Goal: Task Accomplishment & Management: Manage account settings

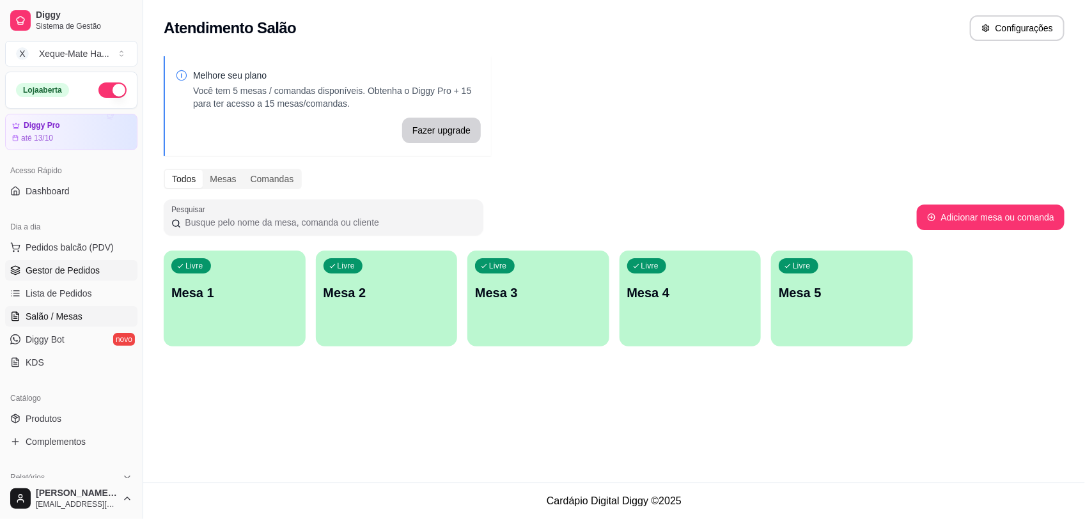
click at [62, 274] on span "Gestor de Pedidos" at bounding box center [63, 270] width 74 height 13
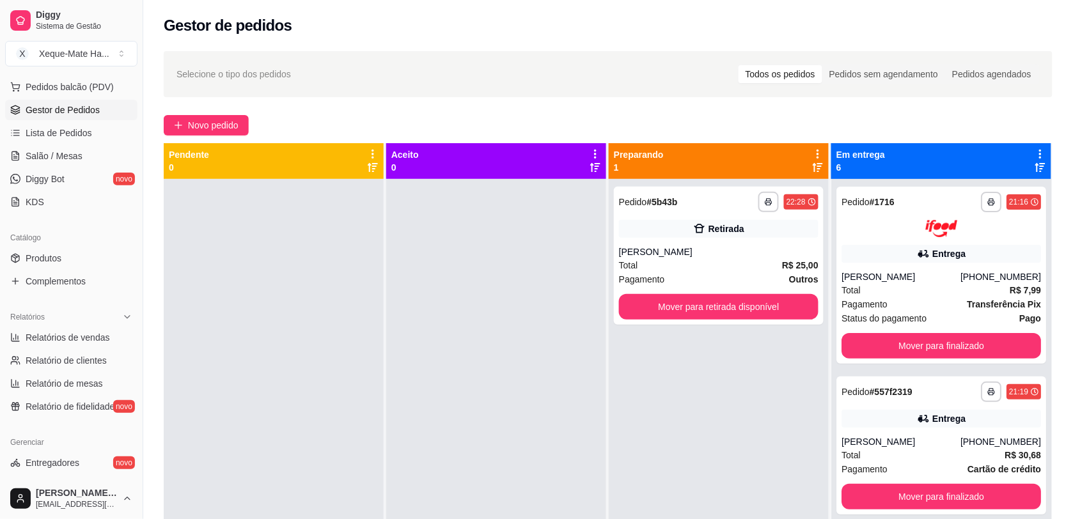
scroll to position [164, 0]
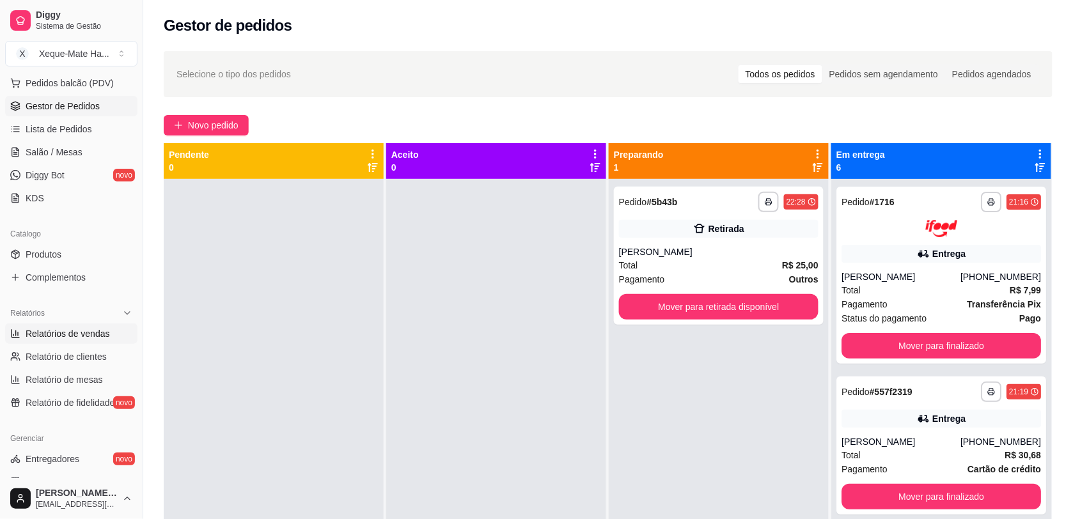
click at [90, 330] on span "Relatórios de vendas" at bounding box center [68, 333] width 84 height 13
select select "ALL"
select select "0"
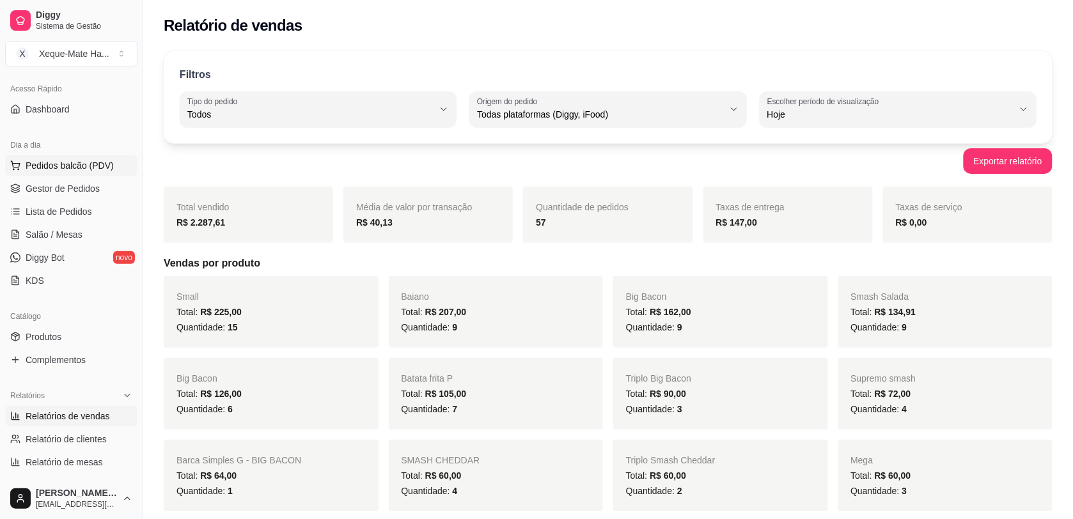
scroll to position [69, 0]
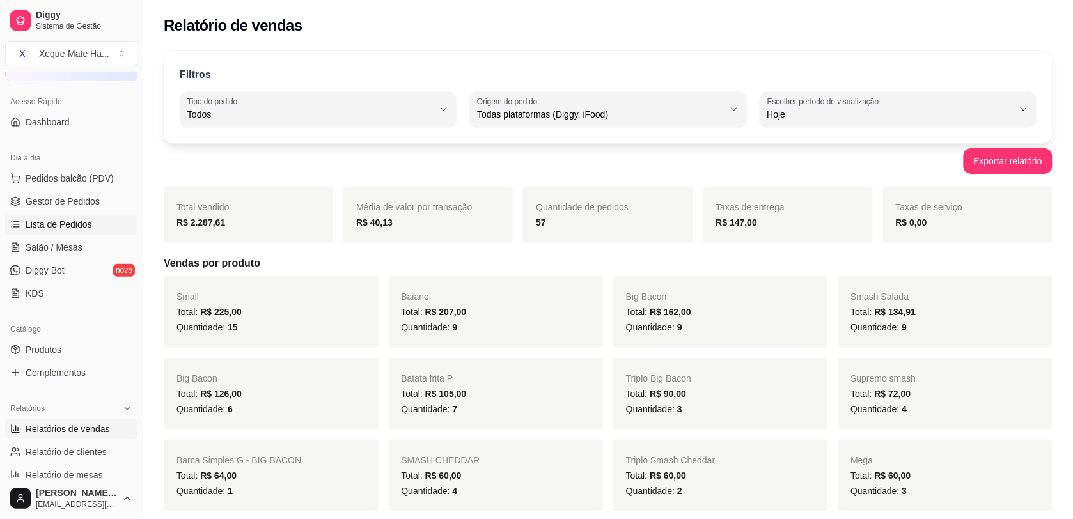
click at [87, 226] on span "Lista de Pedidos" at bounding box center [59, 224] width 66 height 13
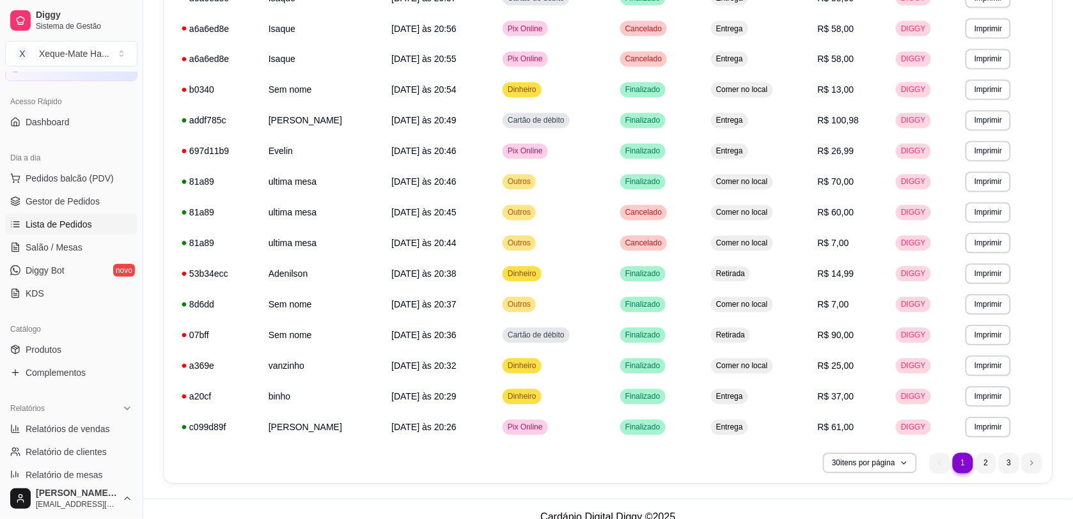
scroll to position [665, 0]
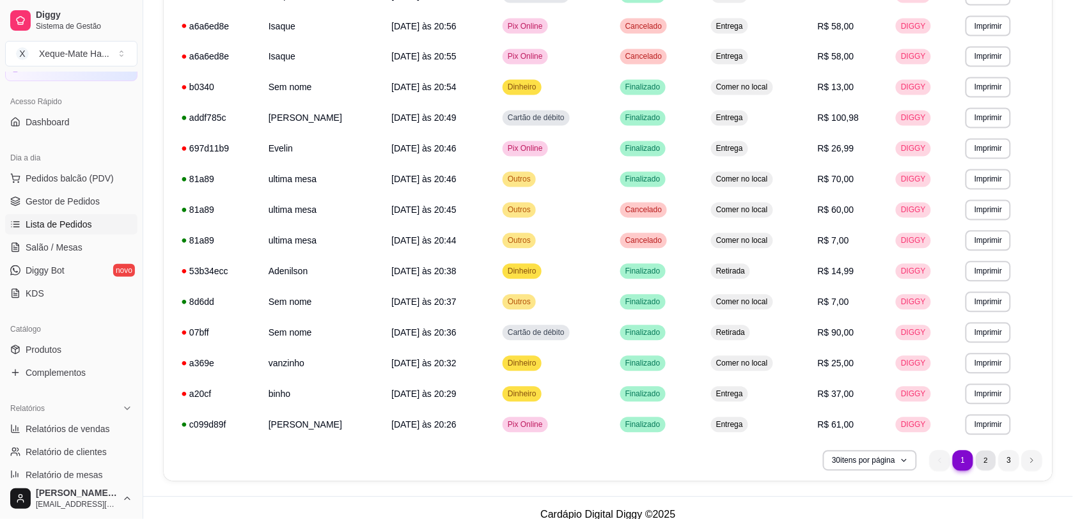
click at [982, 465] on li "2" at bounding box center [985, 461] width 20 height 20
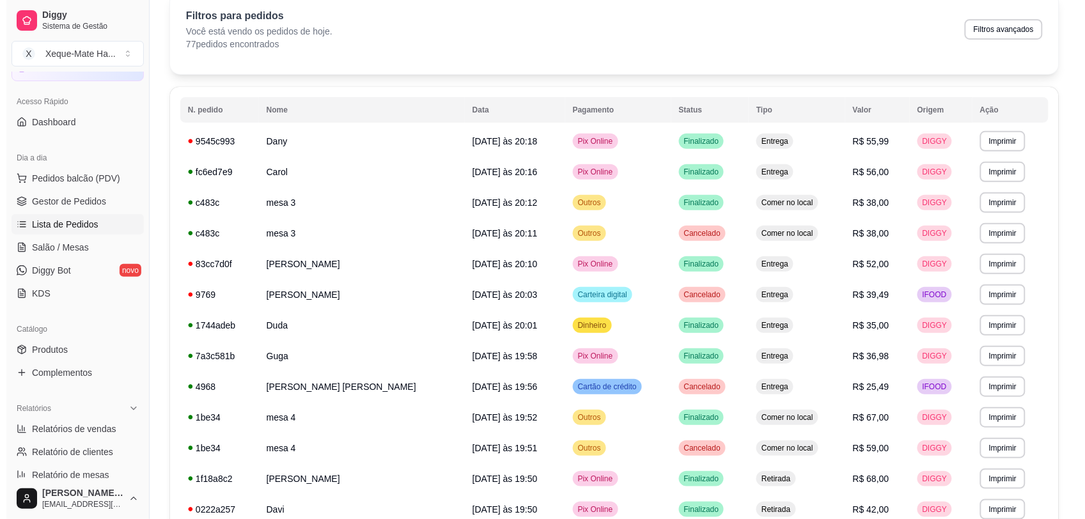
scroll to position [63, 0]
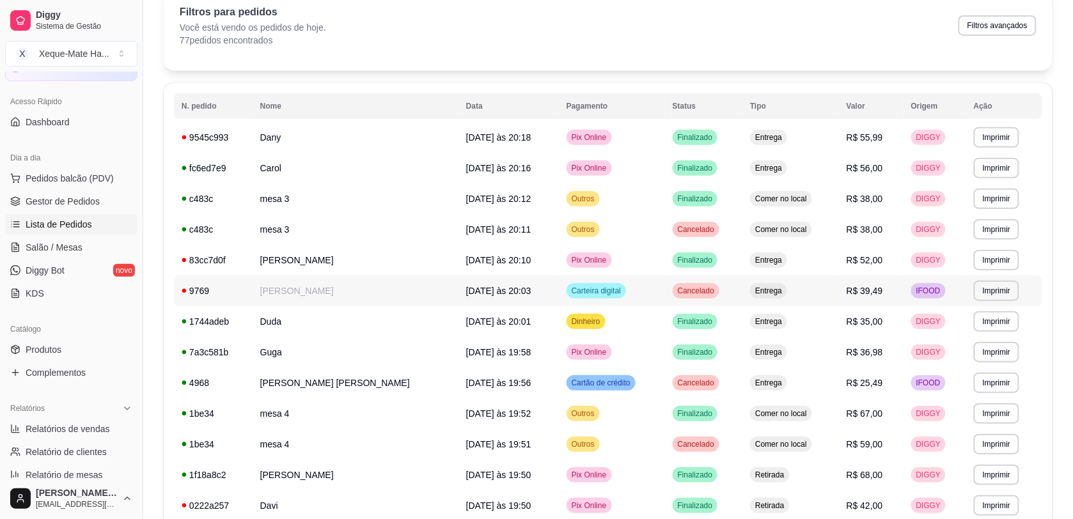
click at [306, 302] on td "[PERSON_NAME]" at bounding box center [355, 291] width 206 height 31
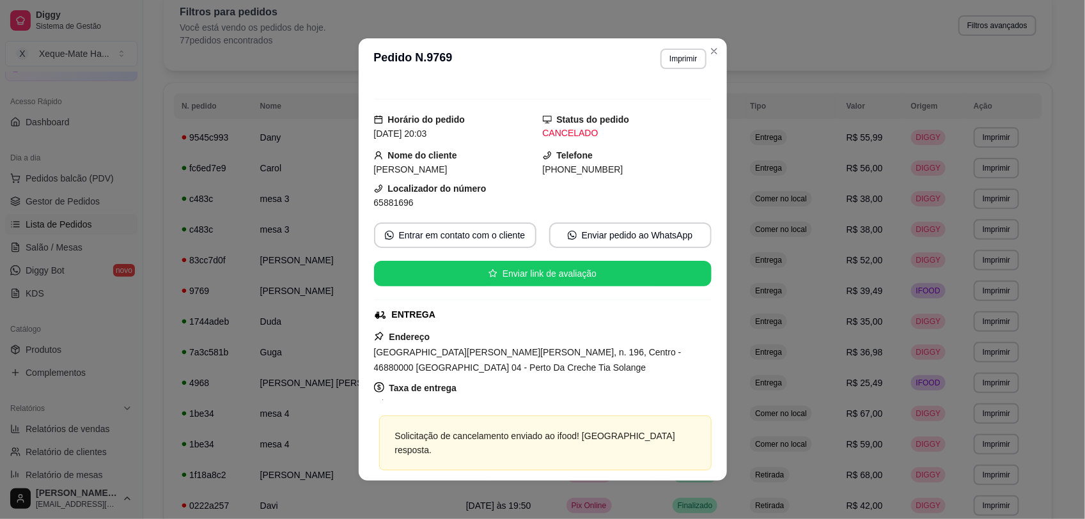
scroll to position [0, 0]
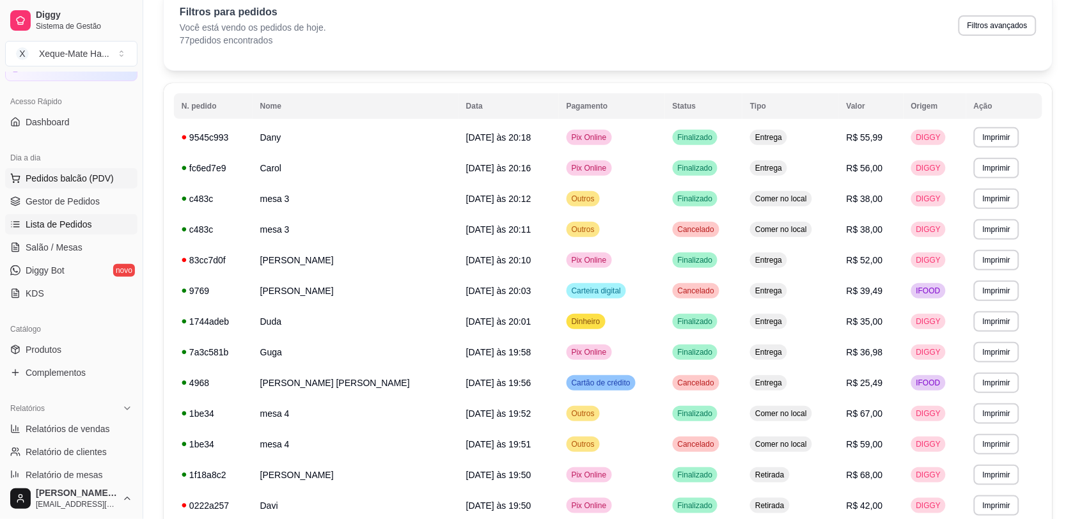
click at [29, 178] on span "Pedidos balcão (PDV)" at bounding box center [70, 178] width 88 height 13
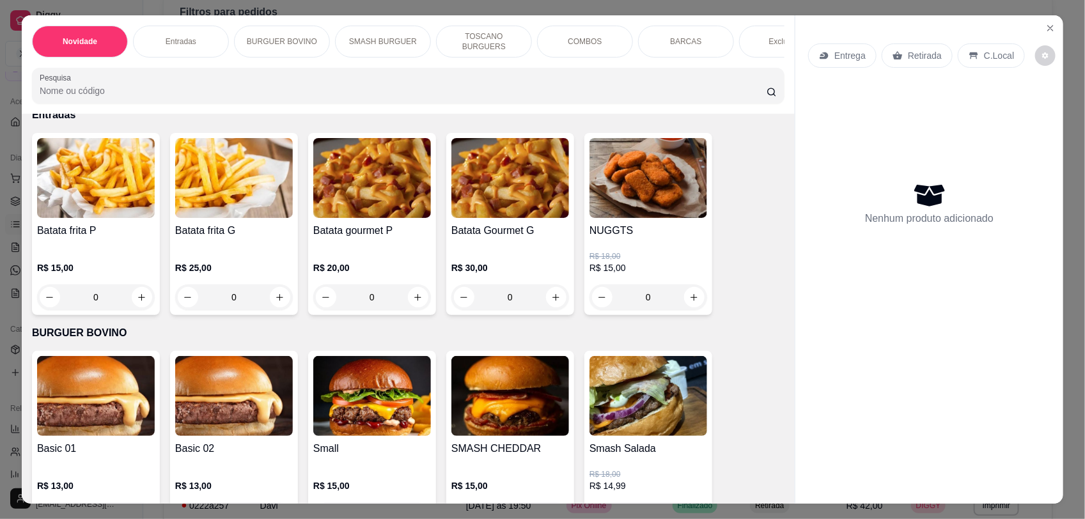
scroll to position [409, 0]
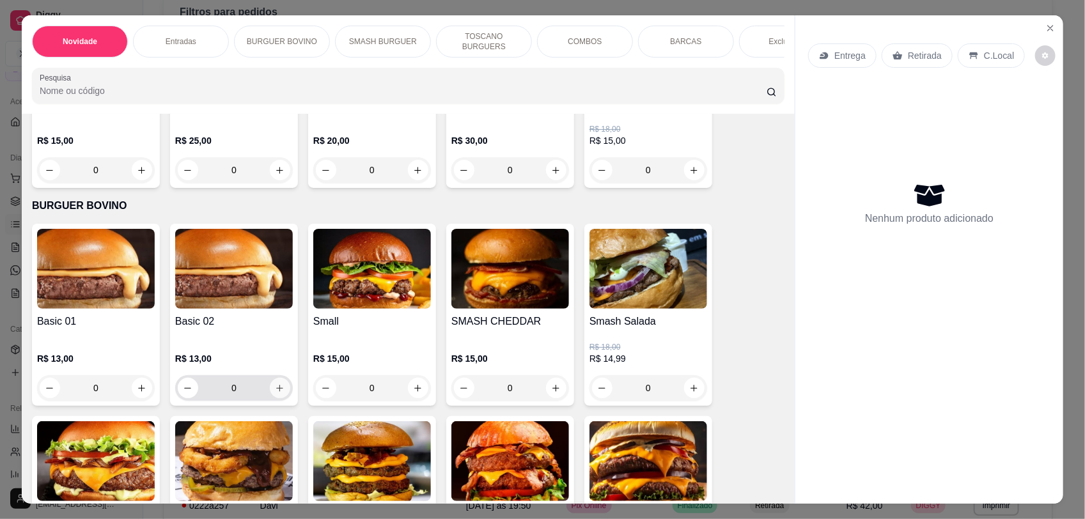
click at [275, 393] on icon "increase-product-quantity" at bounding box center [280, 389] width 10 height 10
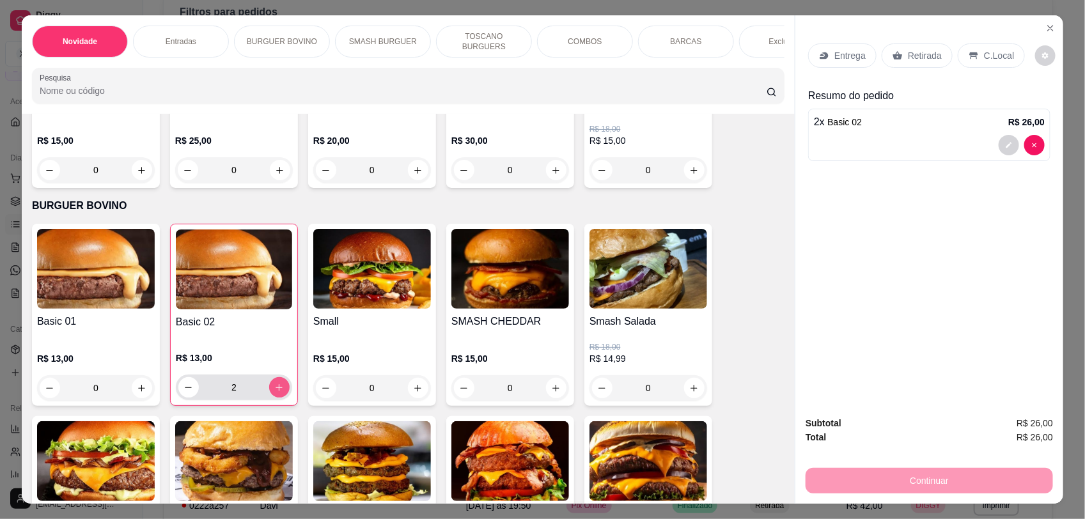
type input "2"
click at [970, 54] on icon at bounding box center [973, 55] width 8 height 7
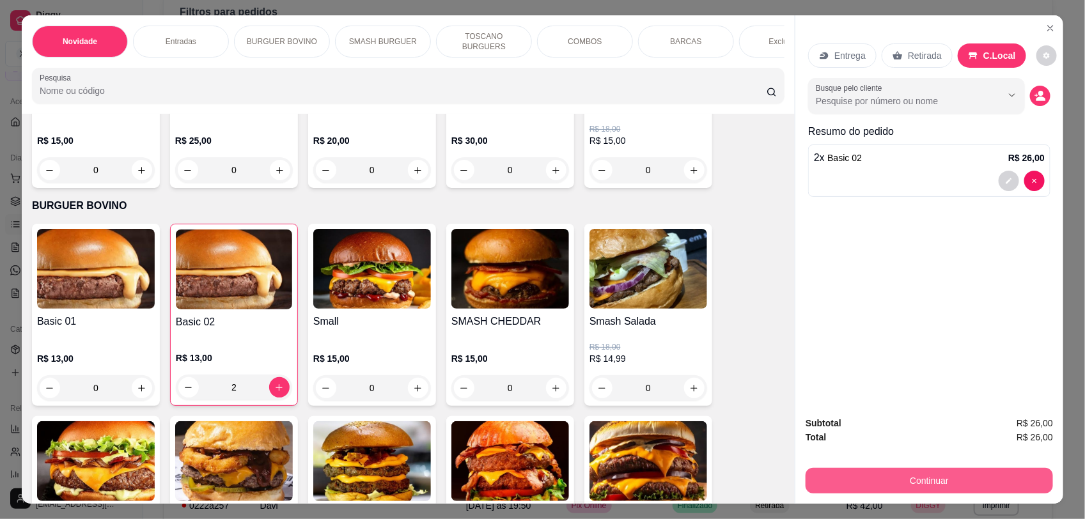
click at [892, 480] on button "Continuar" at bounding box center [928, 481] width 247 height 26
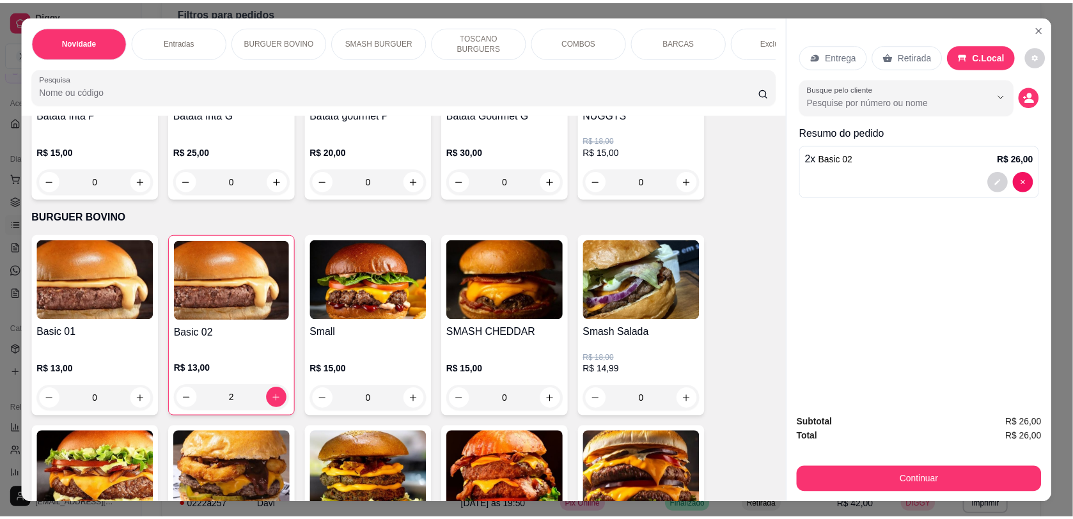
scroll to position [0, 0]
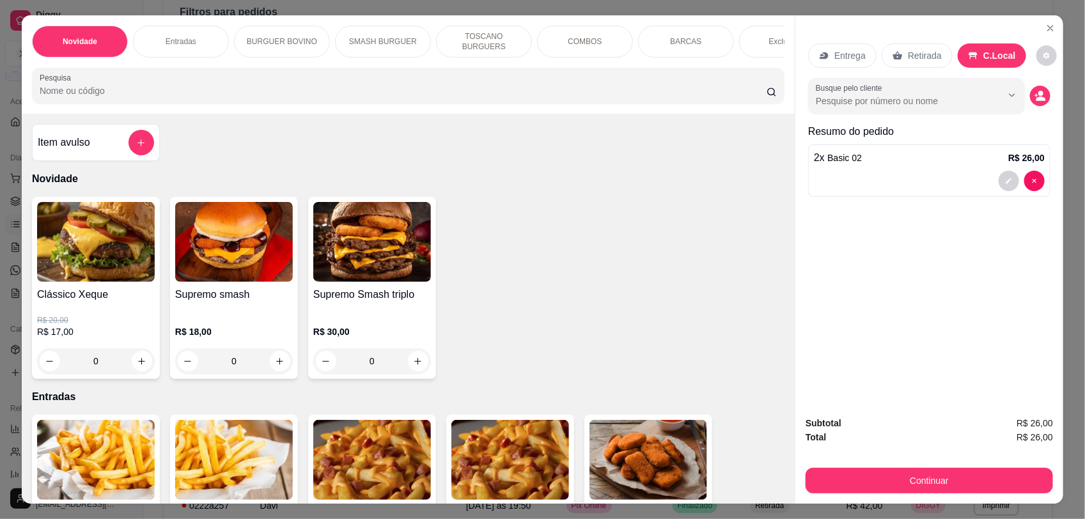
click at [1045, 26] on icon "Close" at bounding box center [1050, 28] width 10 height 10
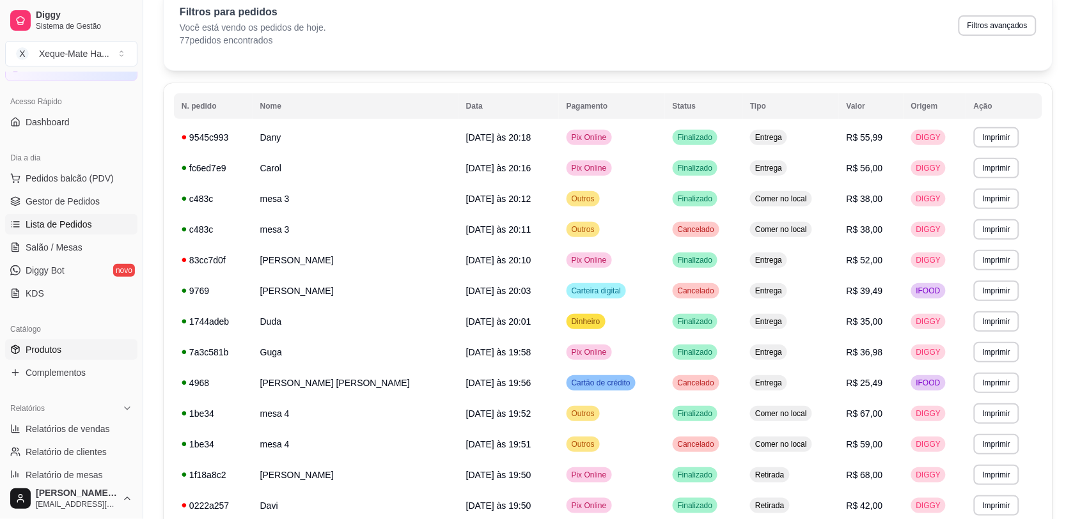
click at [33, 348] on span "Produtos" at bounding box center [44, 349] width 36 height 13
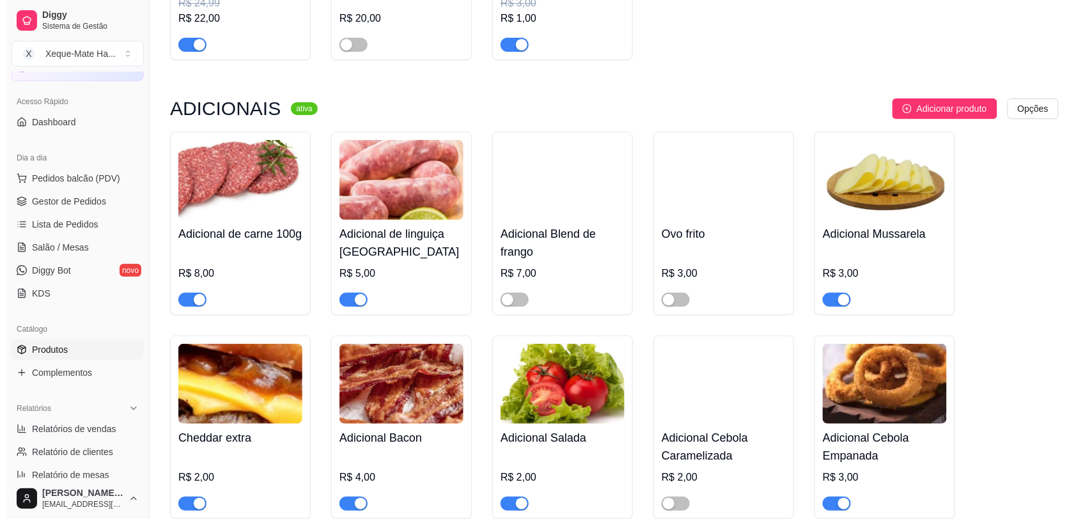
scroll to position [2932, 0]
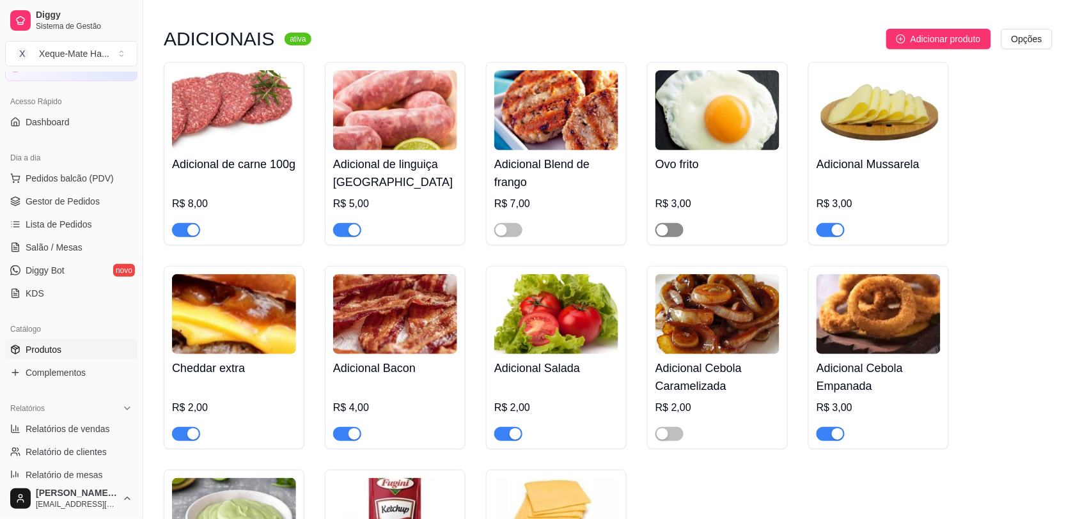
click at [668, 236] on div "button" at bounding box center [662, 230] width 12 height 12
click at [74, 176] on span "Pedidos balcão (PDV)" at bounding box center [70, 178] width 88 height 13
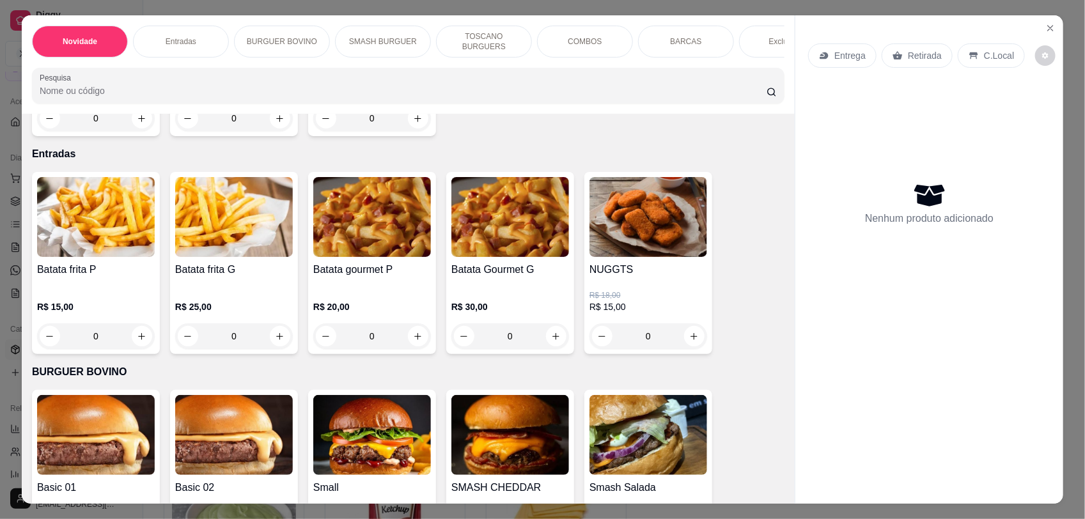
scroll to position [330, 0]
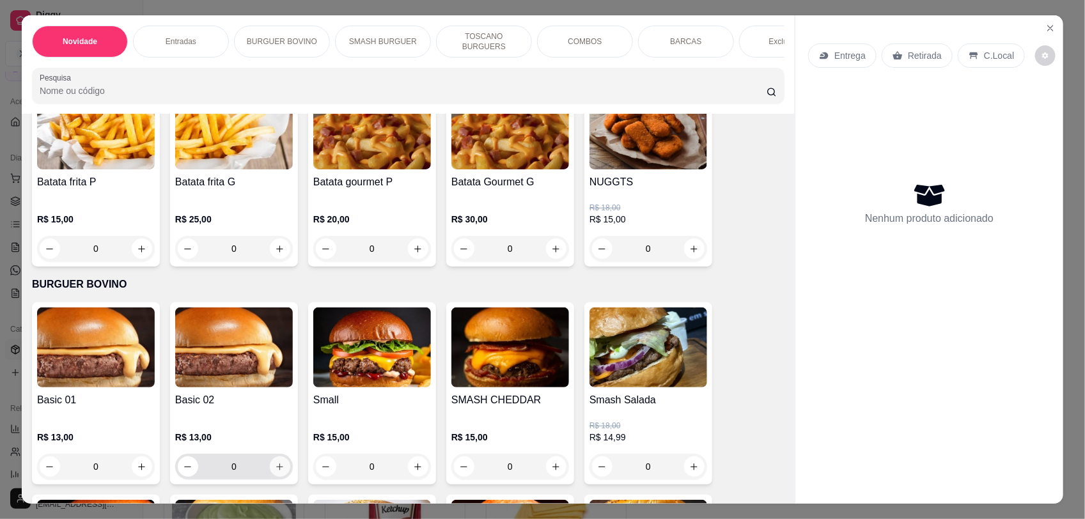
click at [275, 472] on icon "increase-product-quantity" at bounding box center [280, 467] width 10 height 10
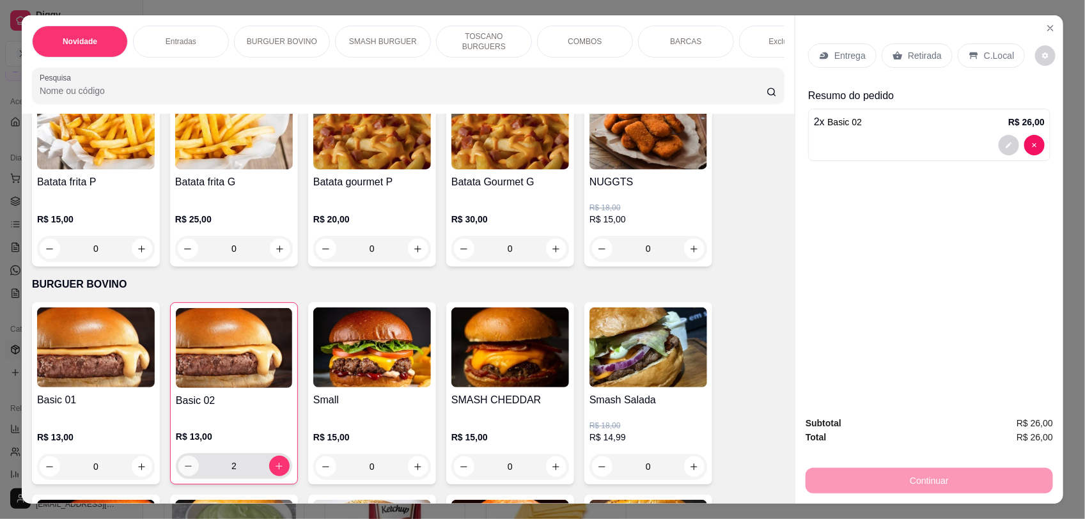
click at [183, 471] on icon "decrease-product-quantity" at bounding box center [188, 467] width 10 height 10
type input "1"
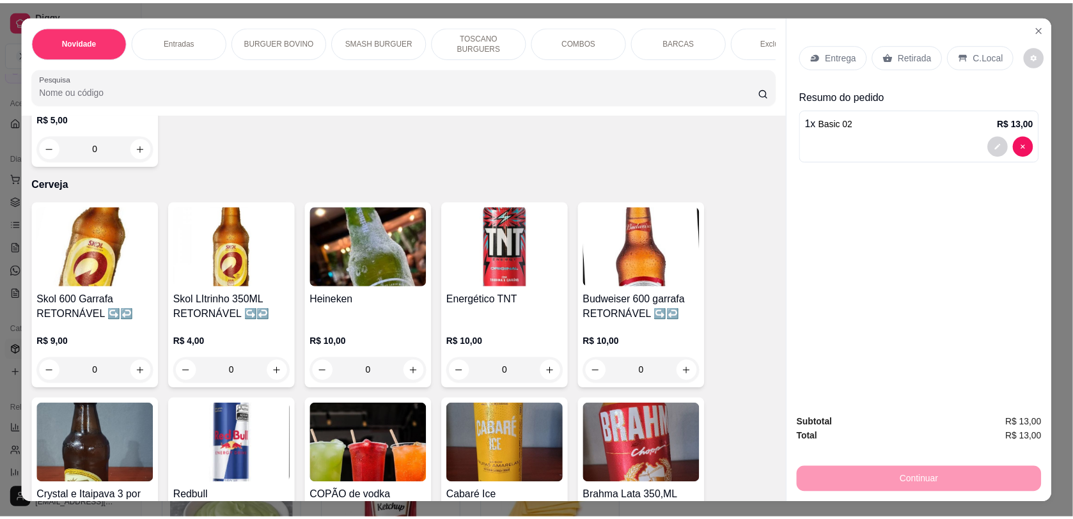
scroll to position [3540, 0]
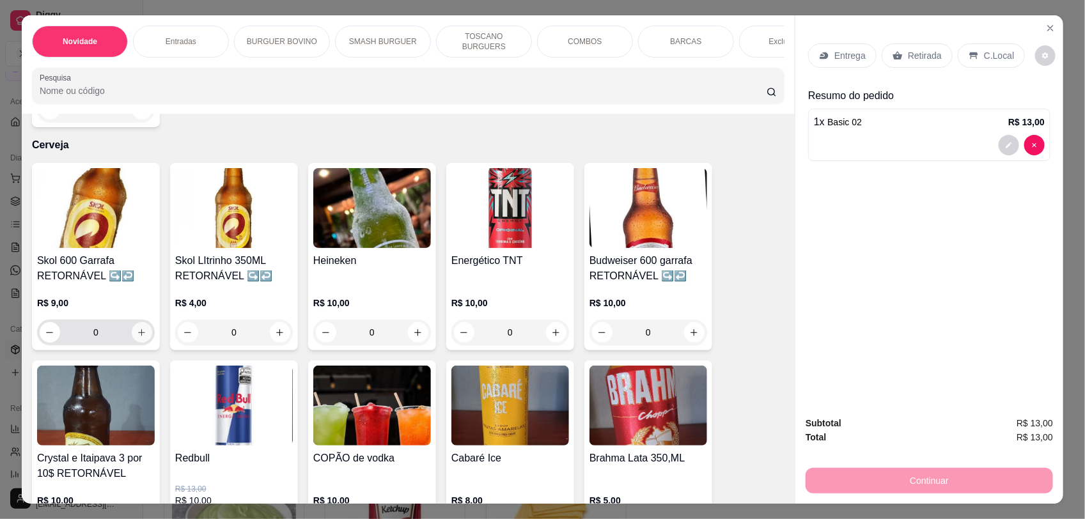
click at [137, 328] on icon "increase-product-quantity" at bounding box center [142, 333] width 10 height 10
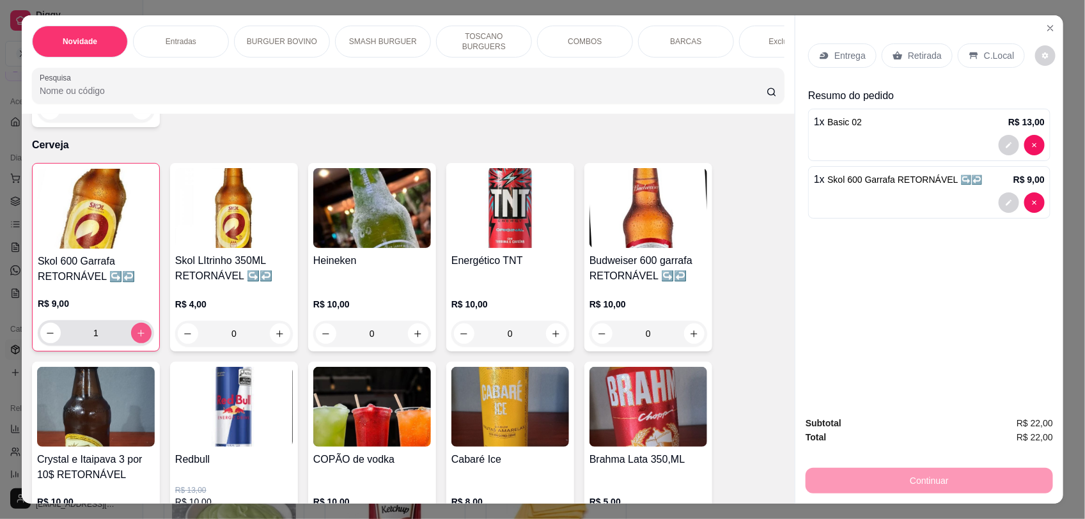
type input "1"
click at [984, 52] on p "C.Local" at bounding box center [999, 55] width 30 height 13
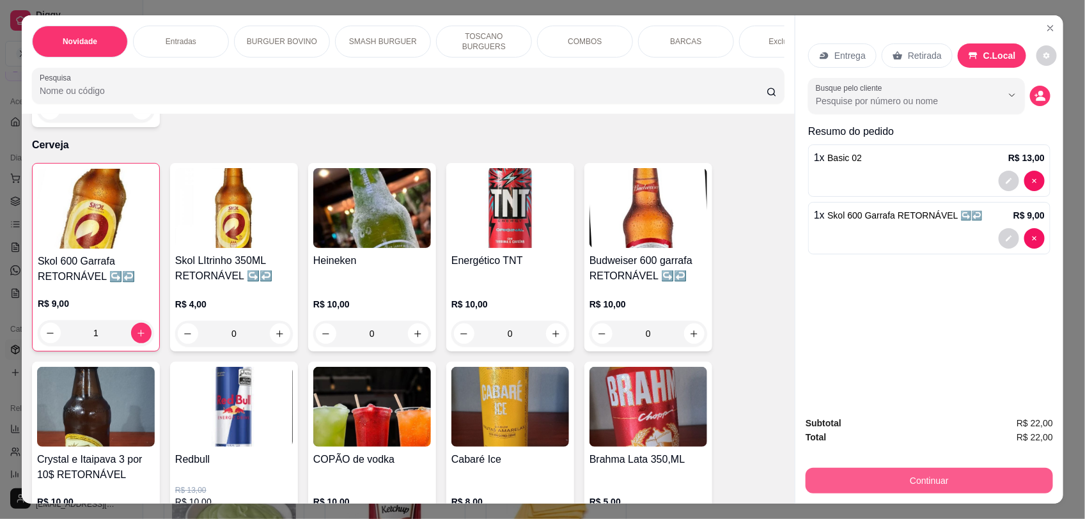
click at [963, 488] on button "Continuar" at bounding box center [928, 481] width 247 height 26
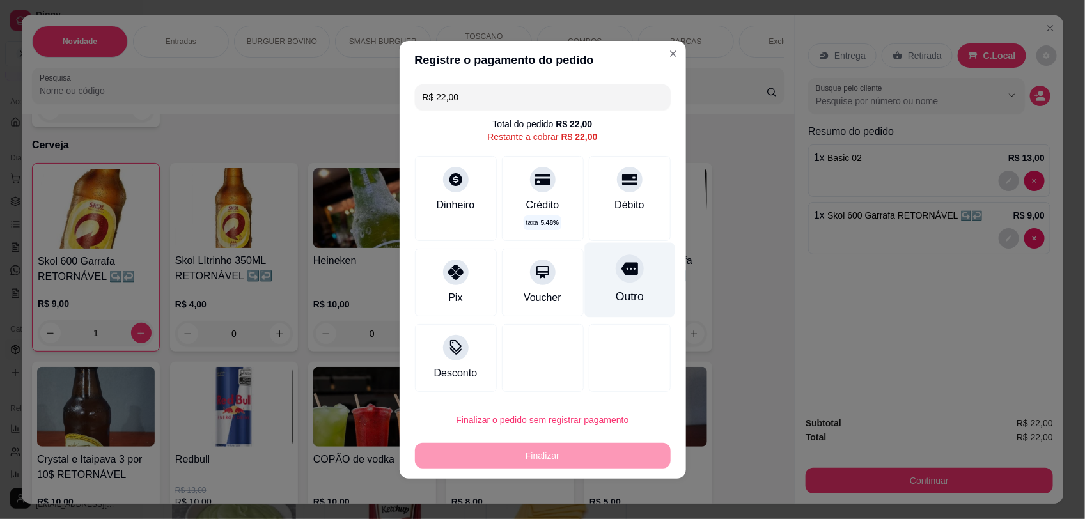
click at [618, 281] on div at bounding box center [630, 268] width 28 height 28
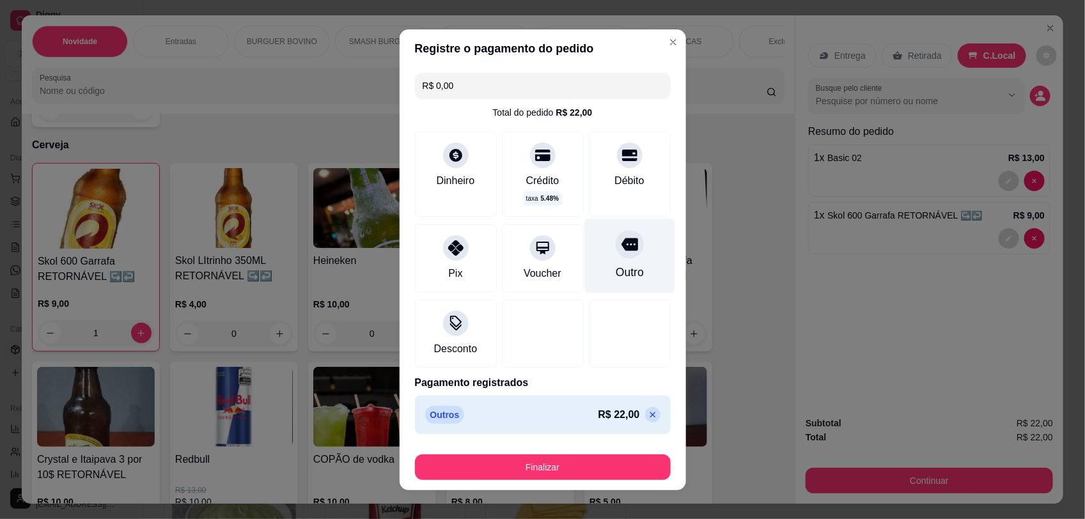
type input "R$ 0,00"
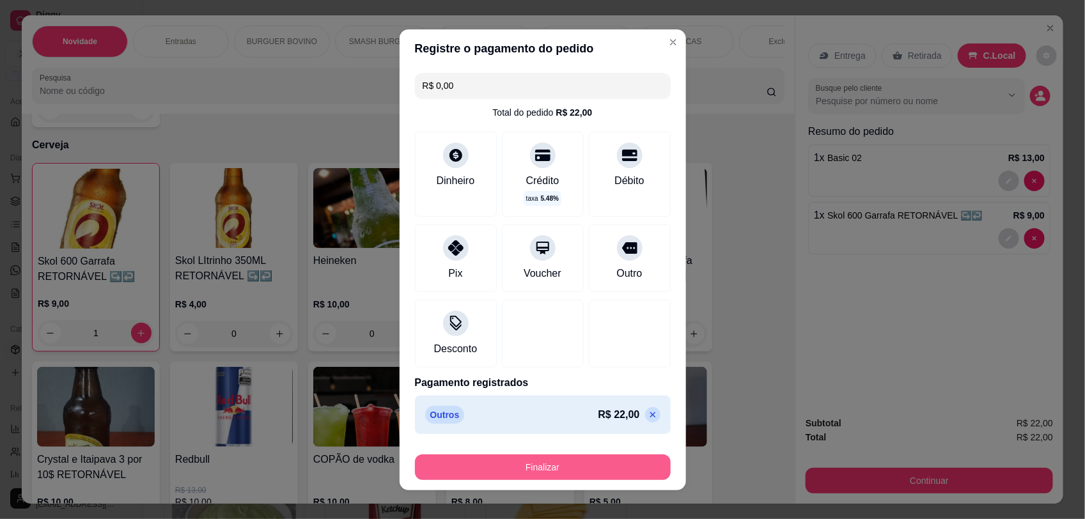
click at [593, 473] on button "Finalizar" at bounding box center [543, 467] width 256 height 26
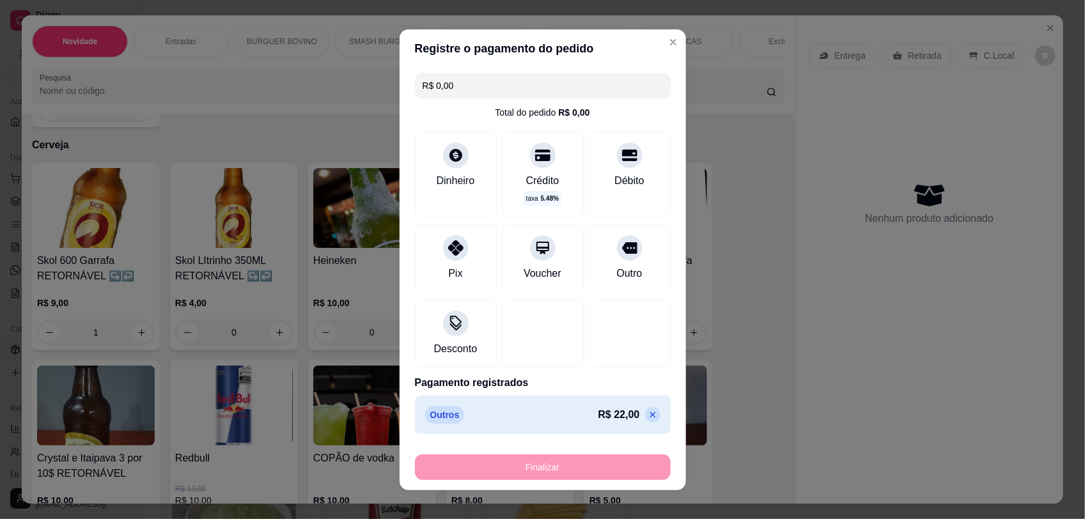
type input "0"
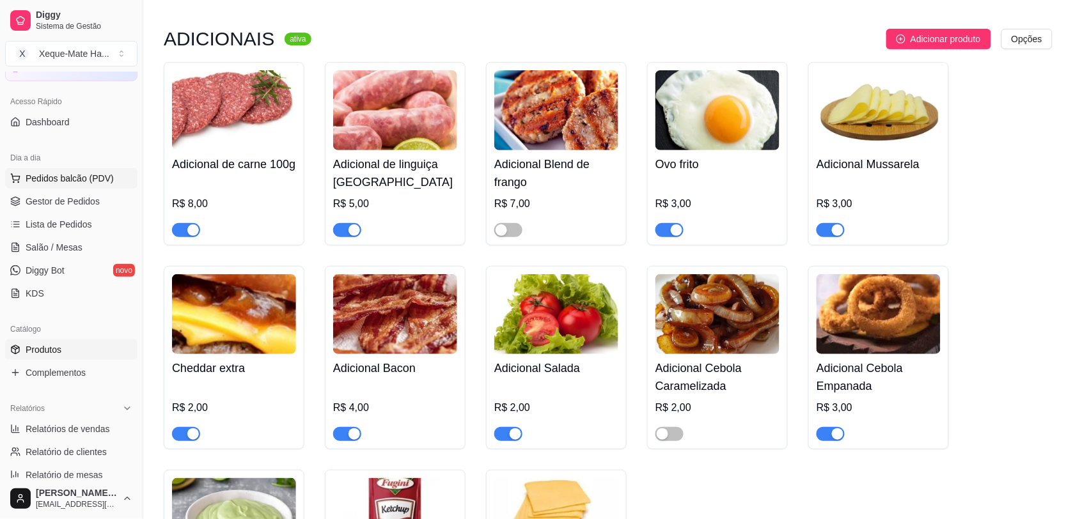
click at [43, 184] on span "Pedidos balcão (PDV)" at bounding box center [70, 178] width 88 height 13
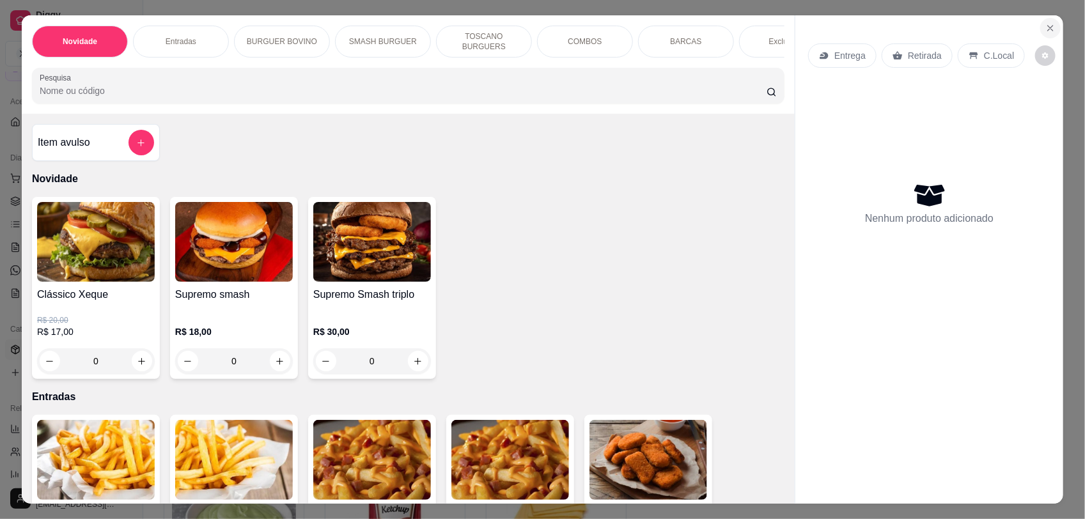
click at [1040, 33] on button "Close" at bounding box center [1050, 28] width 20 height 20
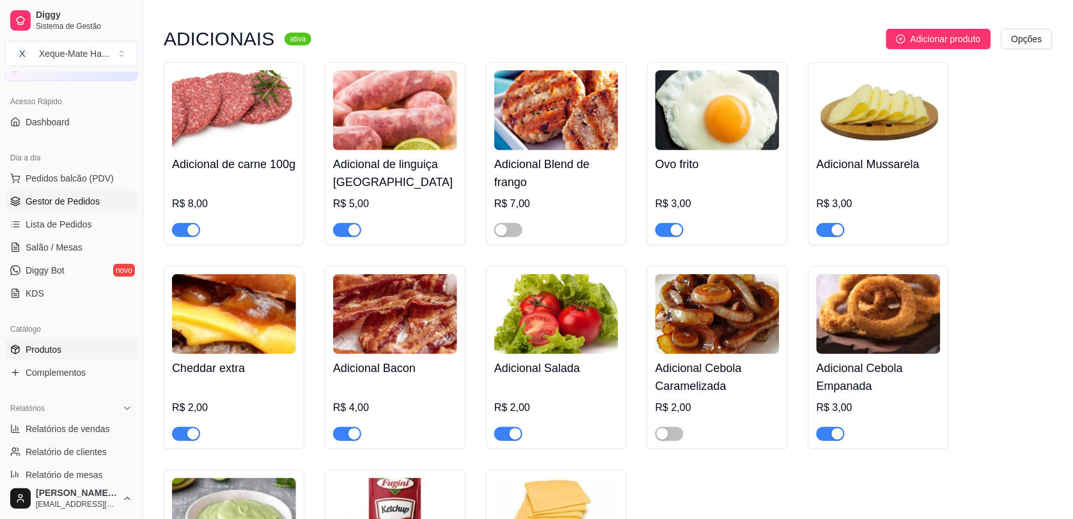
click at [77, 206] on span "Gestor de Pedidos" at bounding box center [63, 201] width 74 height 13
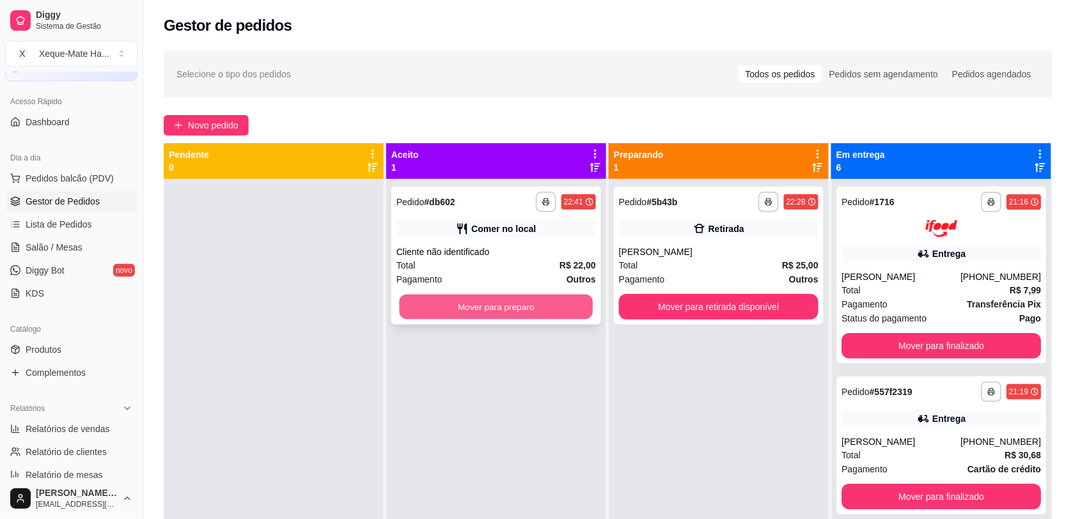
click at [521, 309] on button "Mover para preparo" at bounding box center [497, 307] width 194 height 25
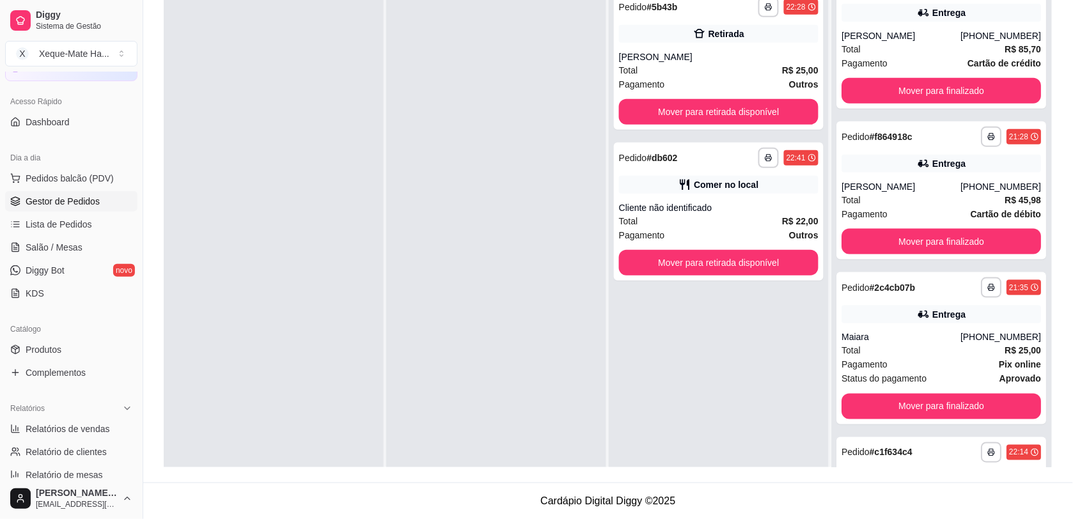
scroll to position [465, 0]
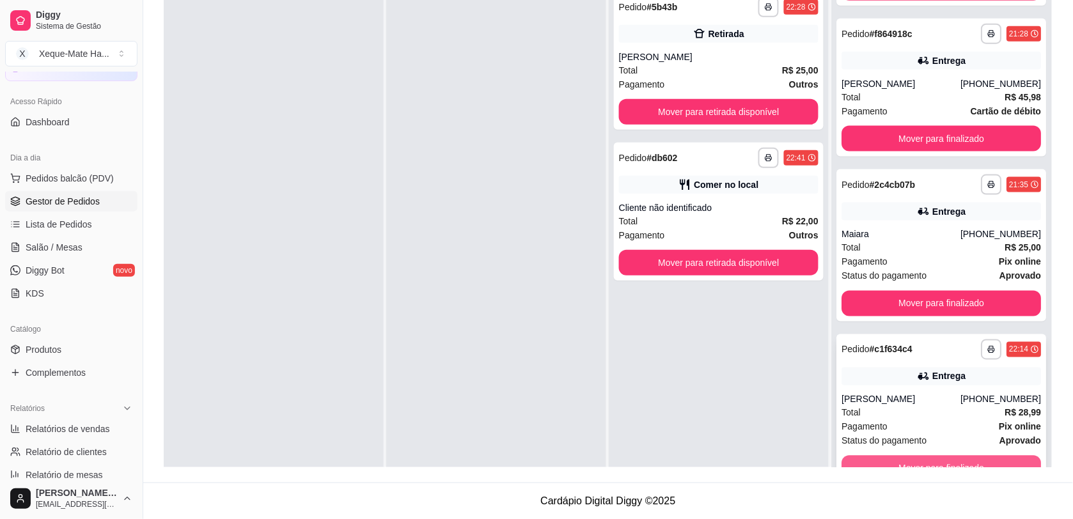
click at [903, 461] on button "Mover para finalizado" at bounding box center [940, 469] width 199 height 26
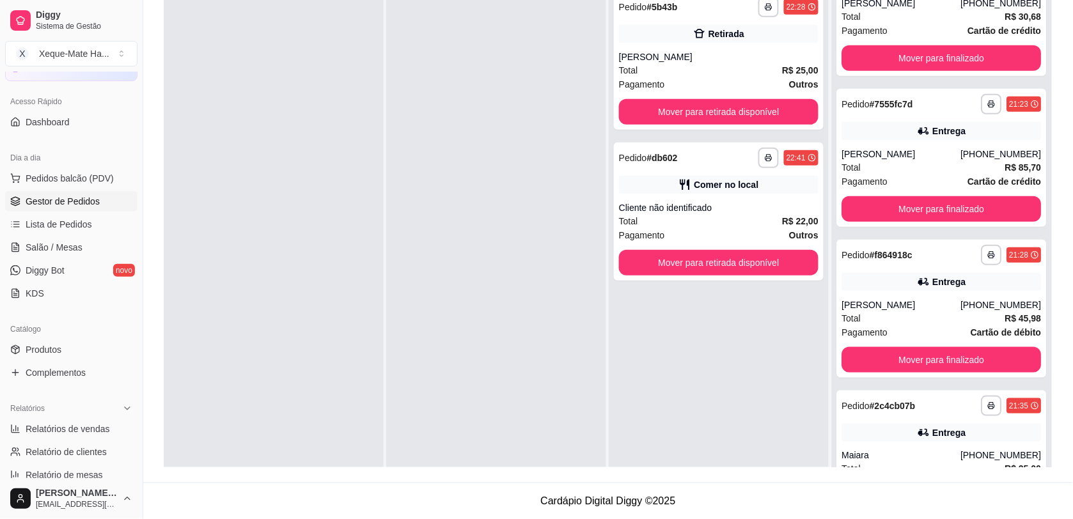
scroll to position [0, 0]
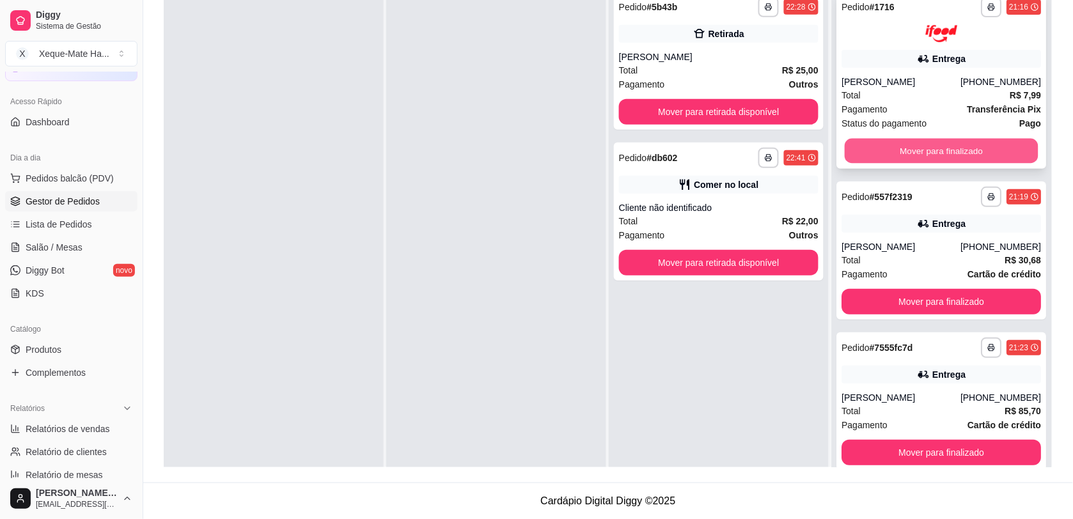
click at [936, 151] on button "Mover para finalizado" at bounding box center [941, 150] width 194 height 25
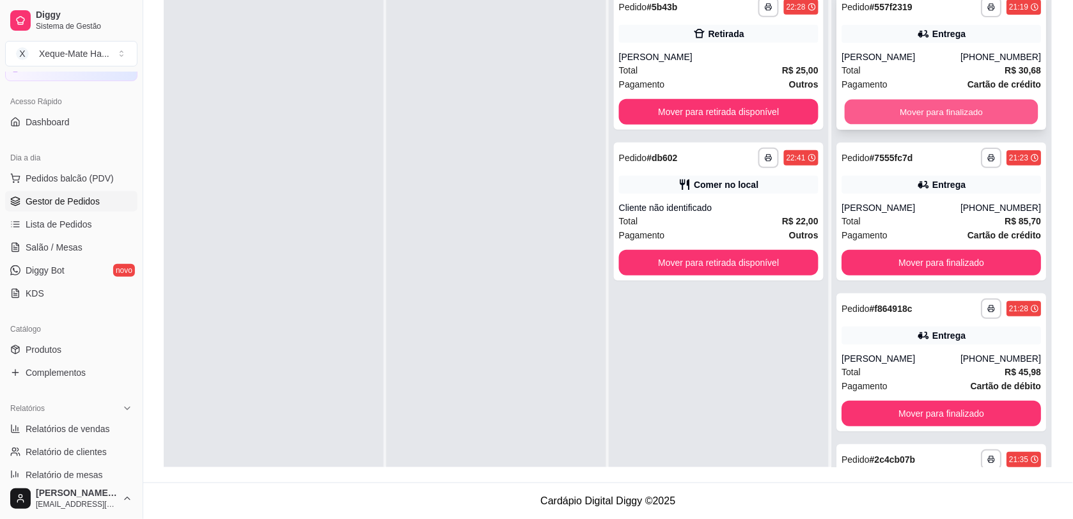
click at [892, 119] on button "Mover para finalizado" at bounding box center [941, 112] width 194 height 25
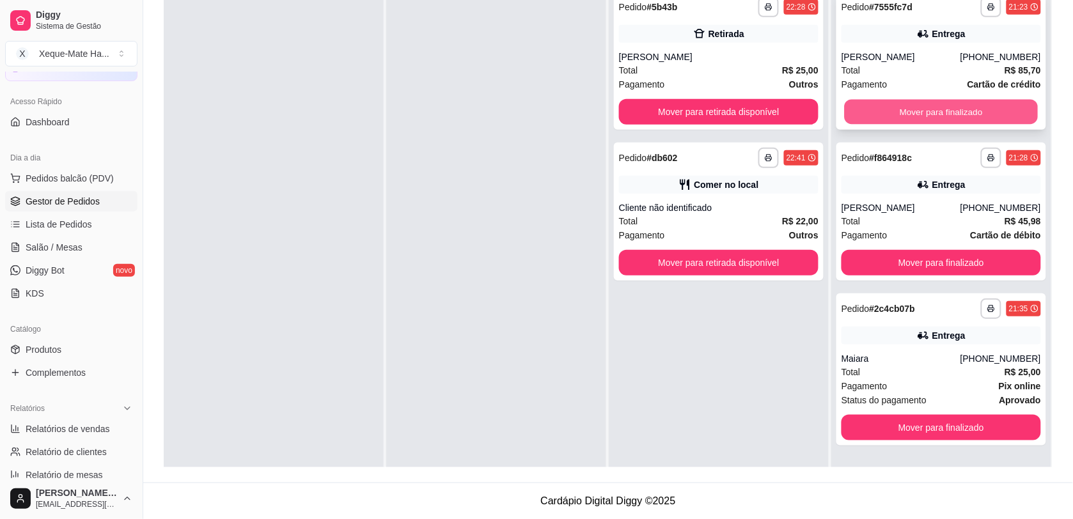
click at [896, 116] on button "Mover para finalizado" at bounding box center [941, 112] width 194 height 25
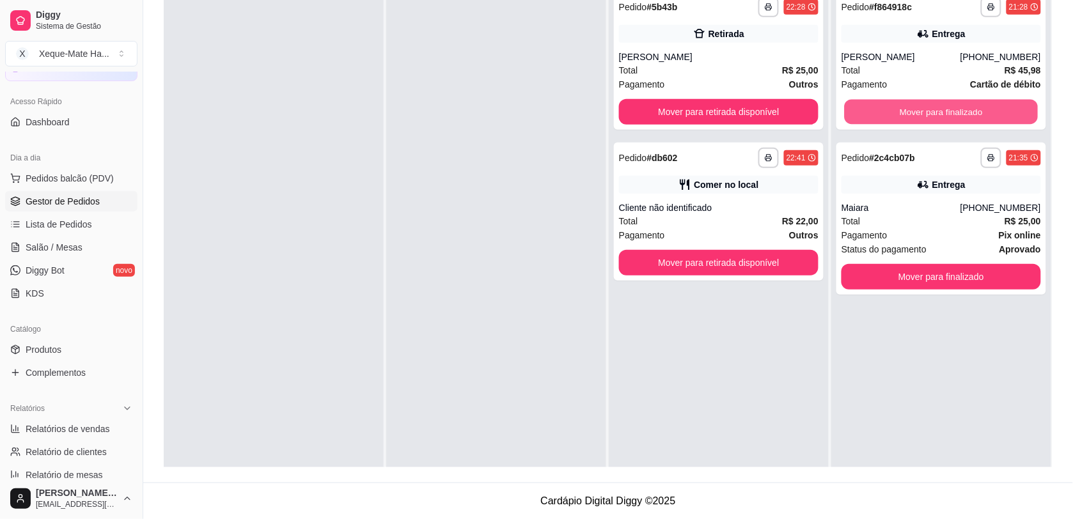
click at [896, 116] on button "Mover para finalizado" at bounding box center [941, 112] width 194 height 25
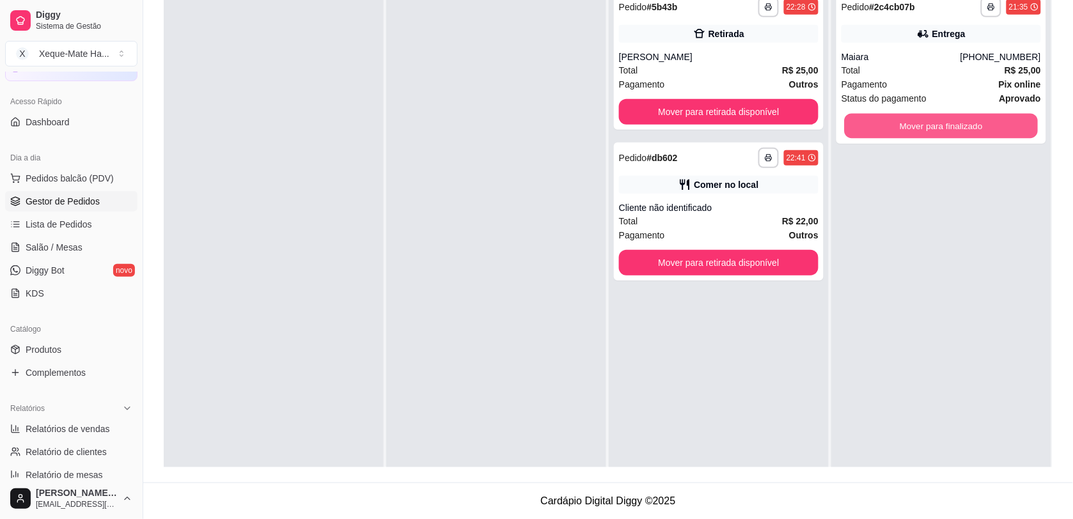
click at [896, 116] on button "Mover para finalizado" at bounding box center [941, 126] width 194 height 25
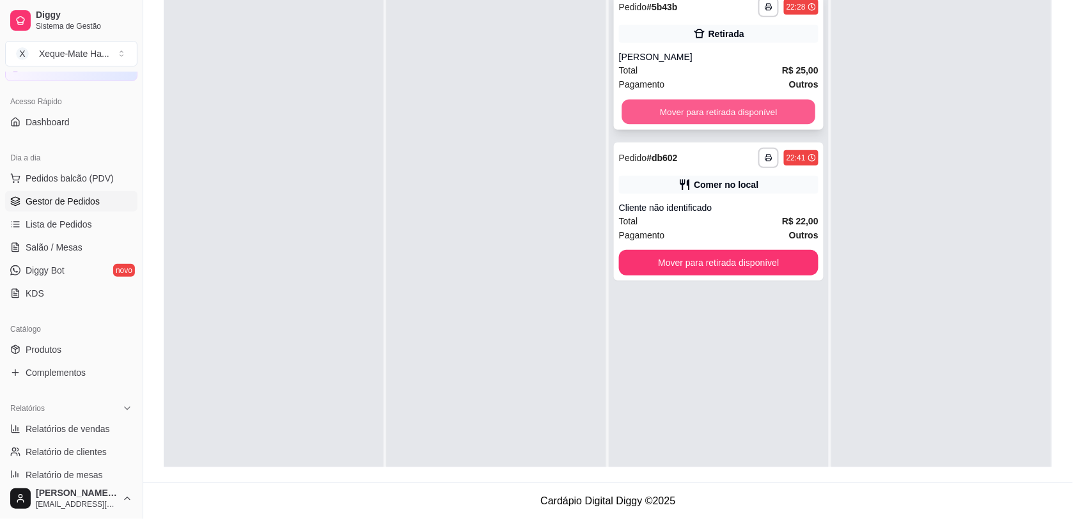
click at [716, 107] on button "Mover para retirada disponível" at bounding box center [719, 112] width 194 height 25
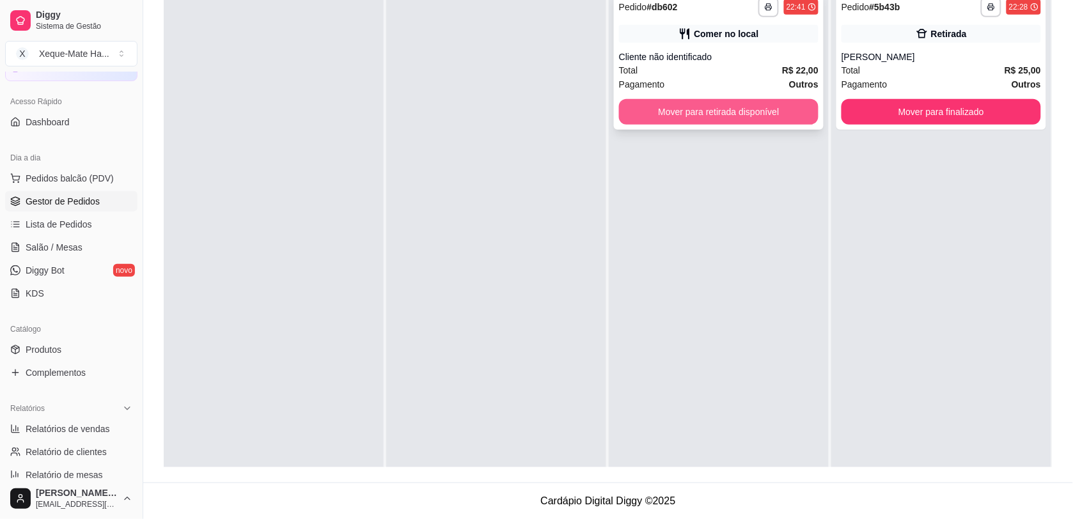
click at [733, 116] on button "Mover para retirada disponível" at bounding box center [718, 112] width 199 height 26
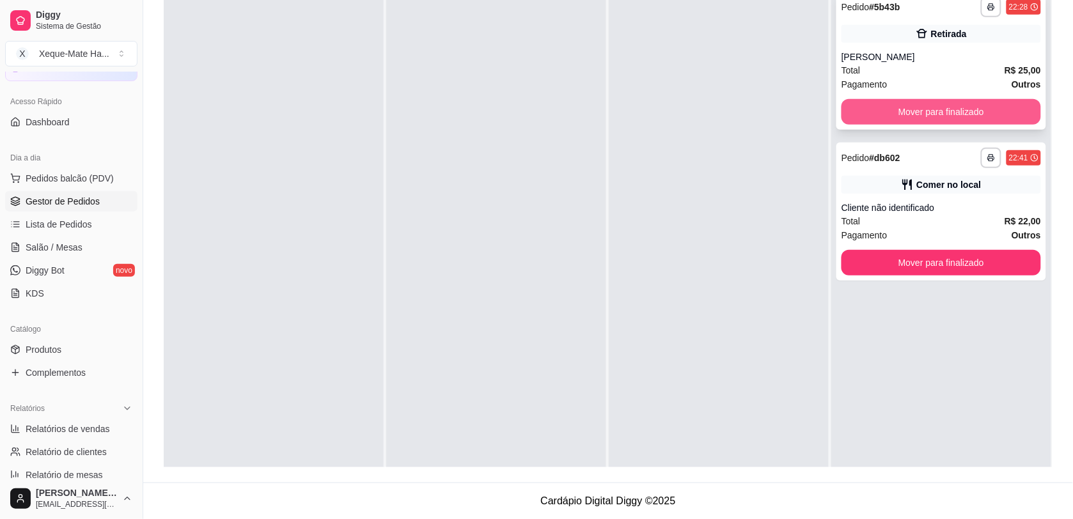
click at [911, 116] on button "Mover para finalizado" at bounding box center [940, 112] width 199 height 26
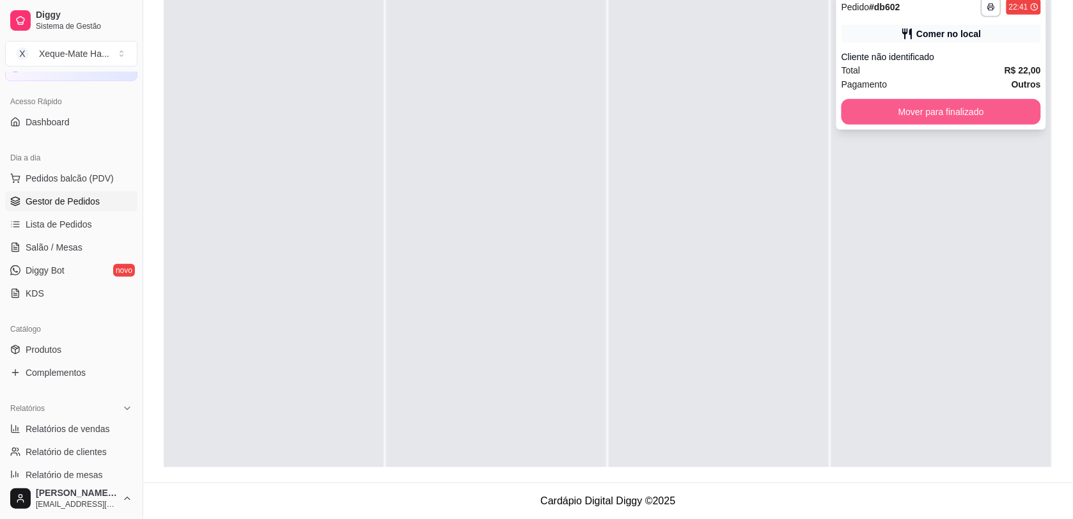
click at [917, 116] on button "Mover para finalizado" at bounding box center [940, 112] width 199 height 26
